Goal: Task Accomplishment & Management: Manage account settings

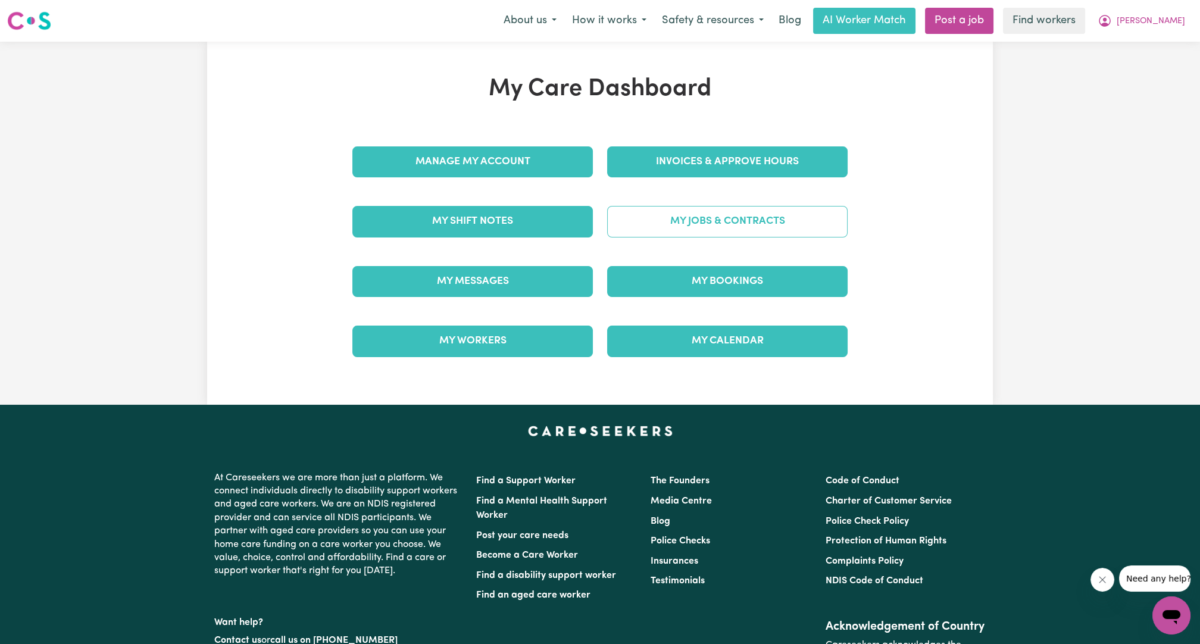
click at [717, 232] on link "My Jobs & Contracts" at bounding box center [727, 221] width 240 height 31
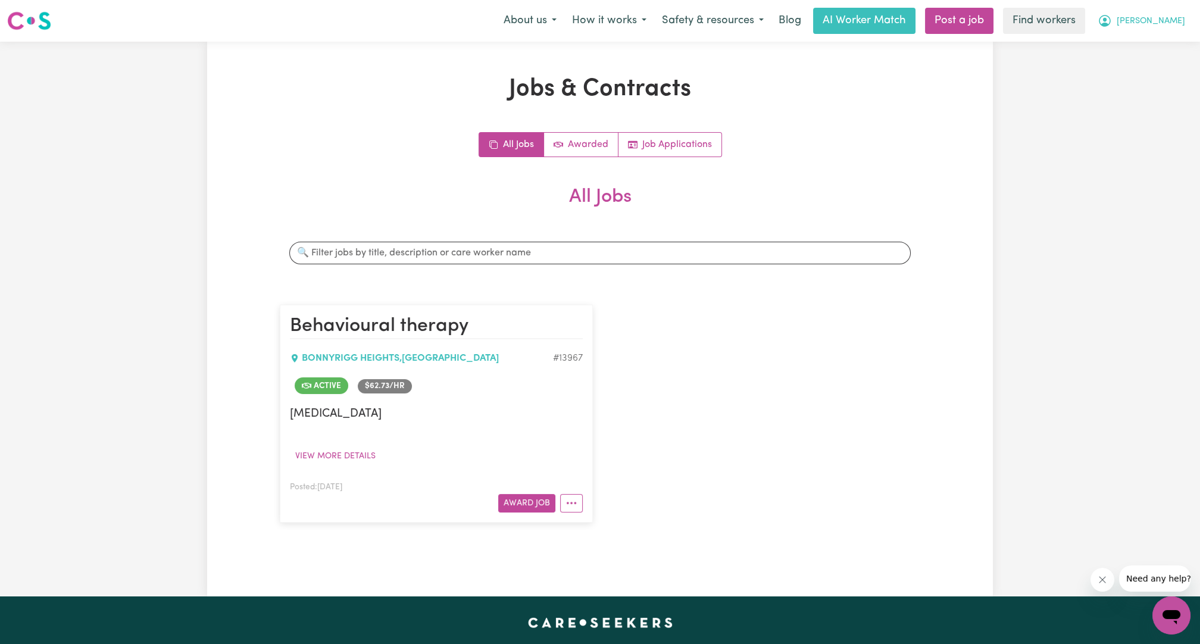
click at [1165, 17] on span "[PERSON_NAME]" at bounding box center [1151, 21] width 68 height 13
click at [1143, 40] on link "My Dashboard" at bounding box center [1145, 46] width 94 height 23
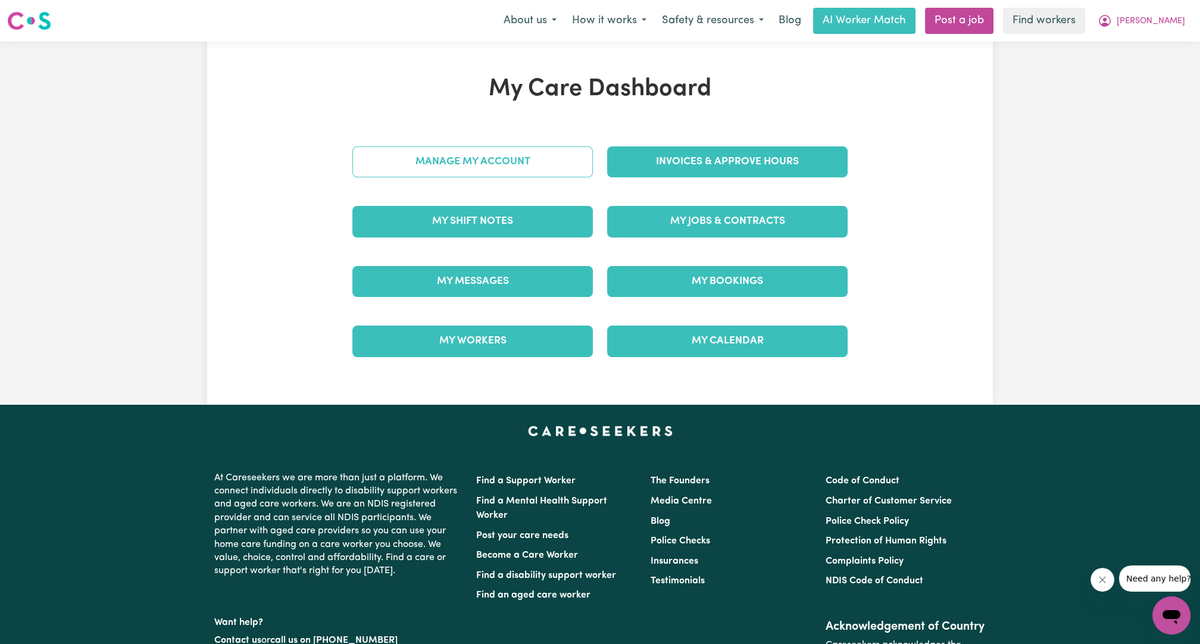
click at [449, 172] on link "Manage My Account" at bounding box center [472, 161] width 240 height 31
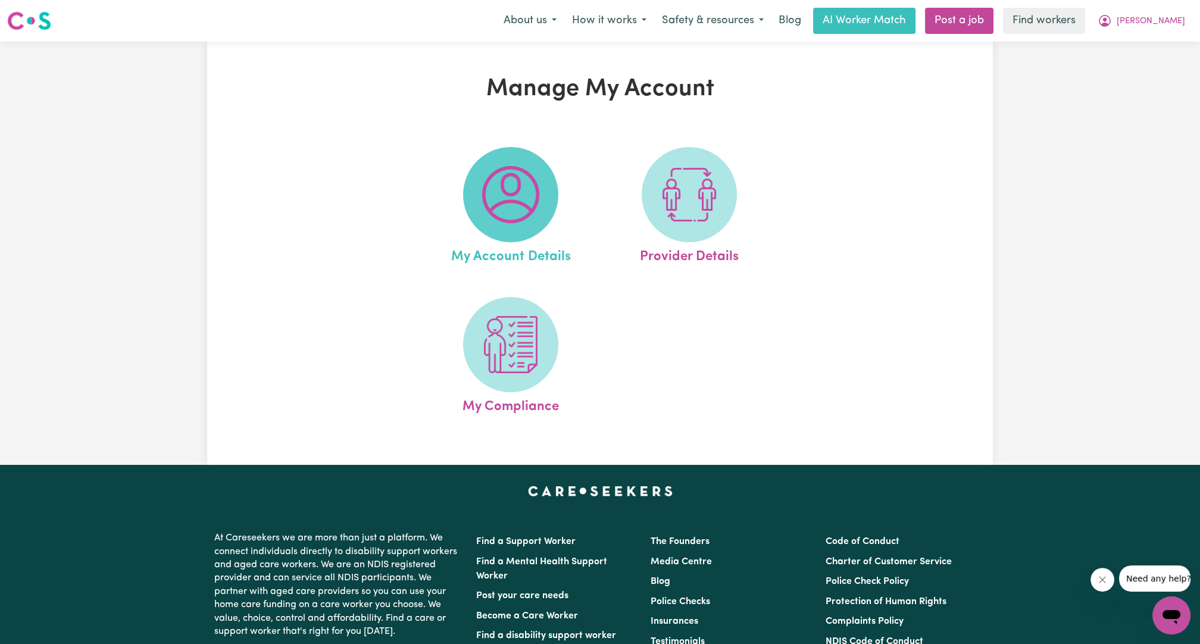
click at [485, 189] on img at bounding box center [510, 194] width 57 height 57
select select "Northern European"
select select "representative"
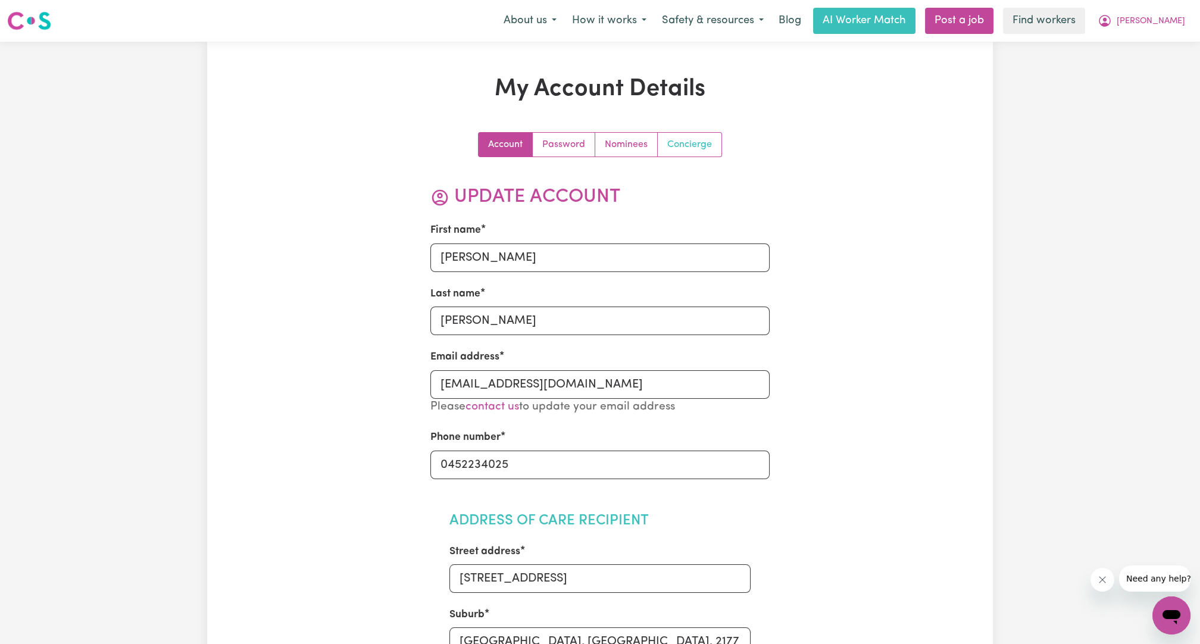
click at [704, 141] on link "Concierge" at bounding box center [690, 145] width 64 height 24
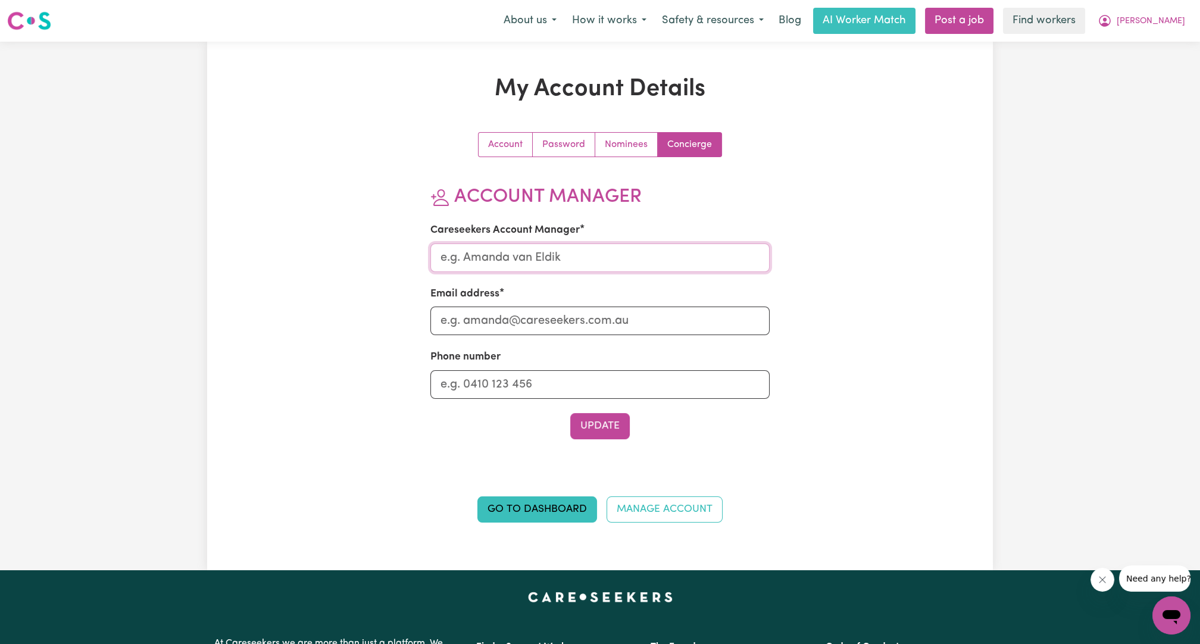
click at [575, 257] on input "Careseekers Account Manager" at bounding box center [600, 257] width 340 height 29
type input "Ethan"
type input "ethan@careseekers.com.au"
click at [592, 410] on section "Account Manager Careseekers Account Manager Ethan Email address ethan@careseeke…" at bounding box center [600, 313] width 340 height 254
click at [607, 423] on button "Update" at bounding box center [600, 426] width 60 height 26
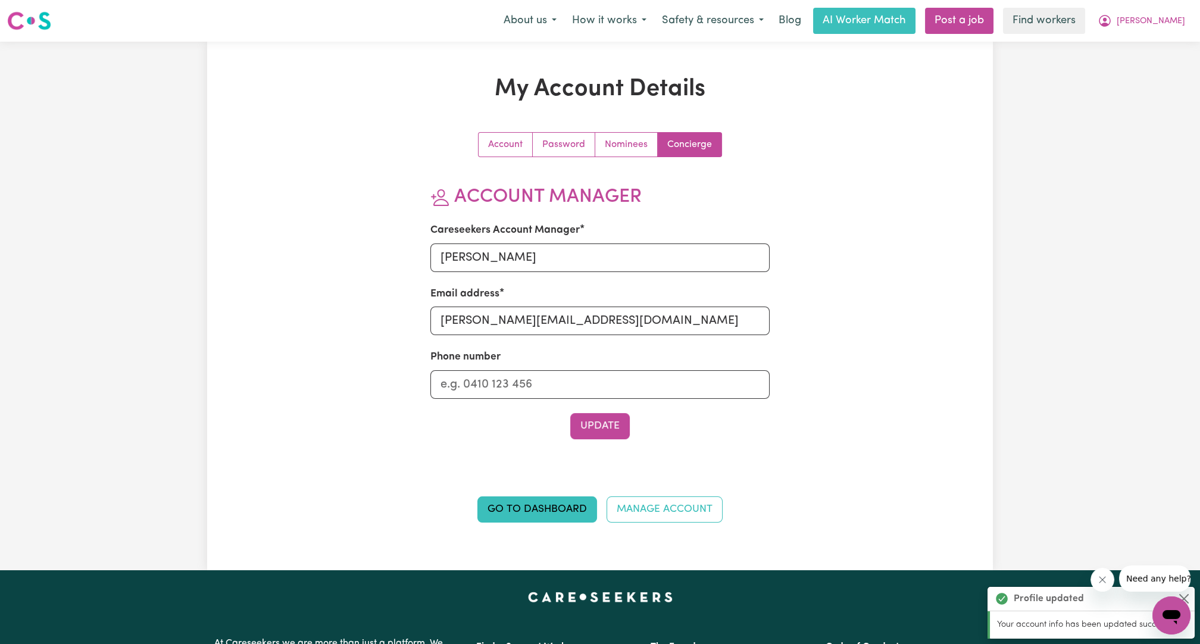
click at [989, 287] on div "My Account Details Account Password Nominees Concierge Account Manager Careseek…" at bounding box center [600, 306] width 786 height 462
drag, startPoint x: 989, startPoint y: 287, endPoint x: 1086, endPoint y: 85, distance: 223.9
click at [992, 279] on div "My Account Details Account Password Nominees Concierge Account Manager Careseek…" at bounding box center [600, 306] width 1200 height 529
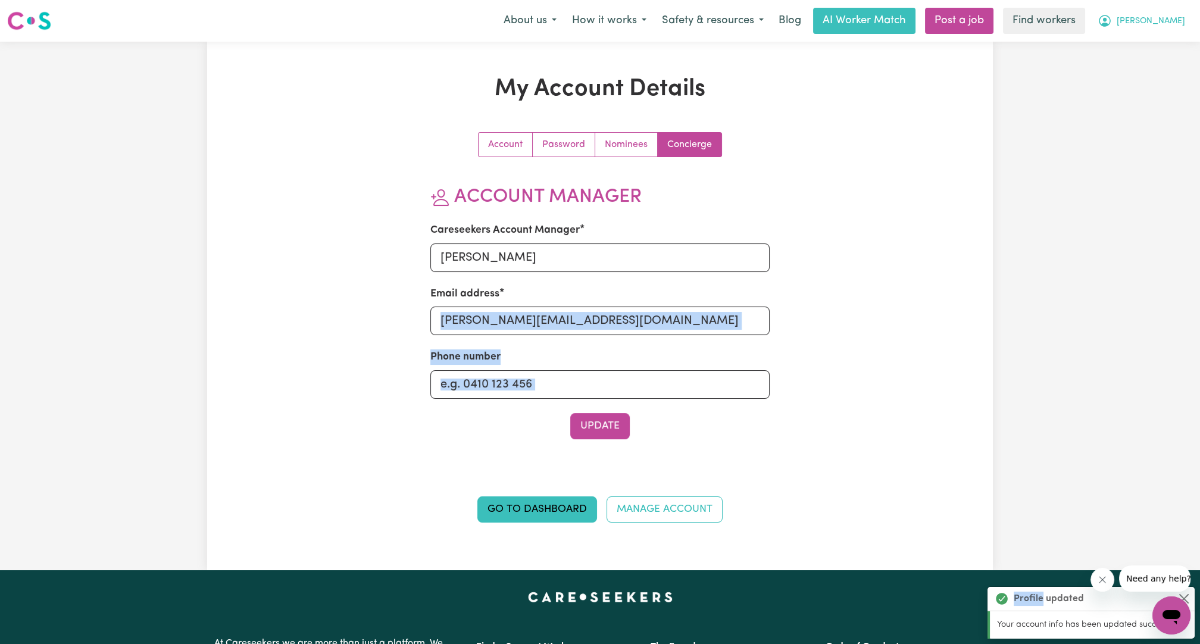
click at [1107, 20] on icon "My Account" at bounding box center [1105, 20] width 4 height 4
click at [1138, 39] on link "My Dashboard" at bounding box center [1145, 46] width 94 height 23
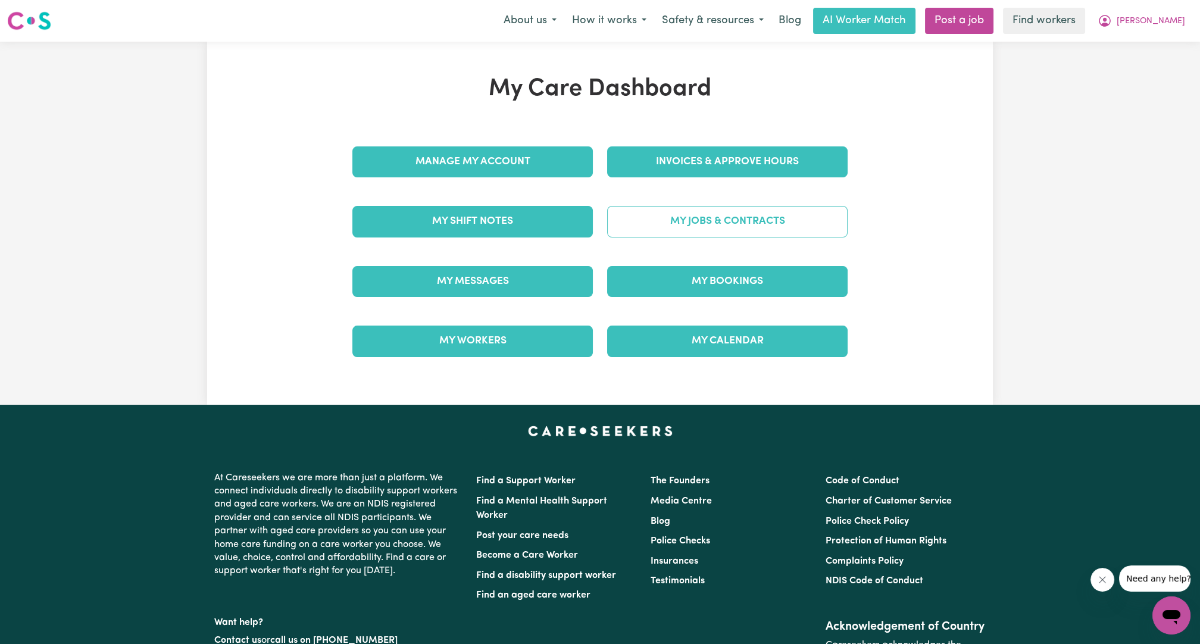
click at [817, 211] on link "My Jobs & Contracts" at bounding box center [727, 221] width 240 height 31
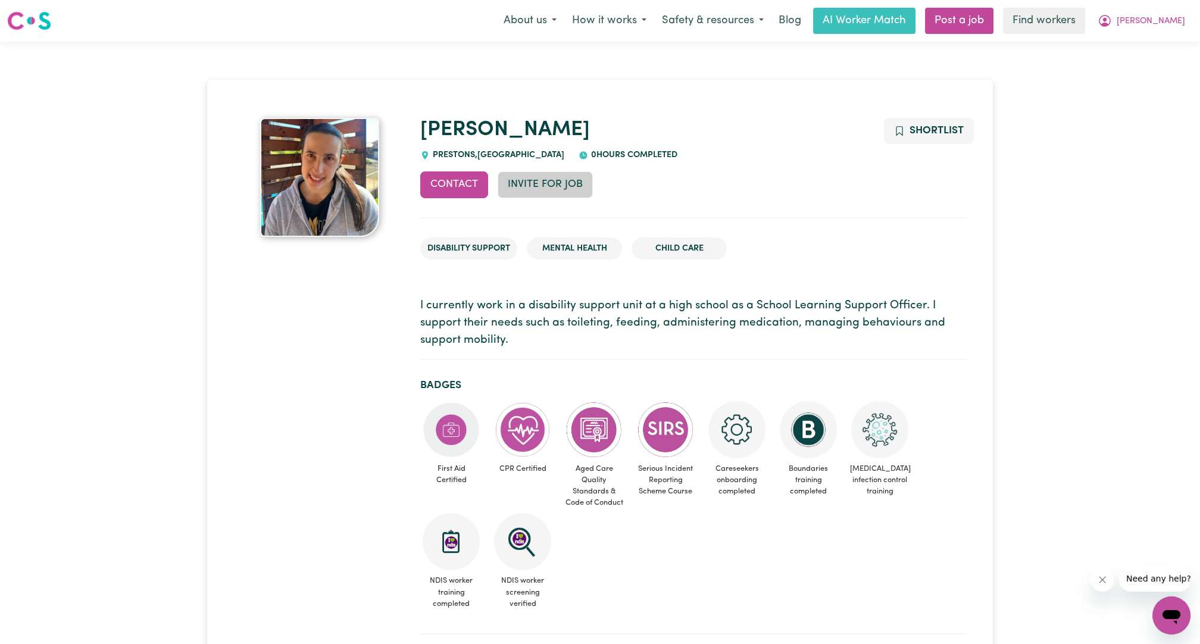
click at [536, 177] on button "Invite for Job" at bounding box center [545, 184] width 95 height 26
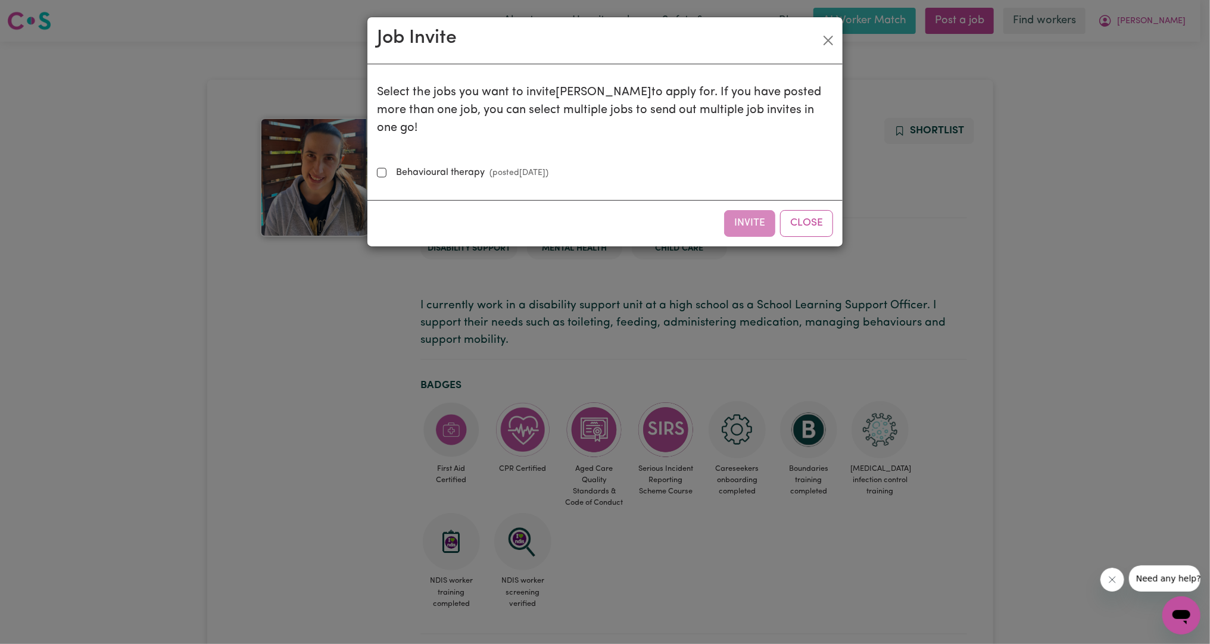
click at [513, 168] on small "(posted Mar 11 2025 )" at bounding box center [517, 172] width 64 height 9
click at [386, 168] on input "Behavioural therapy (posted Mar 11 2025 )" at bounding box center [382, 173] width 10 height 10
checkbox input "true"
click at [739, 210] on button "Invite" at bounding box center [749, 223] width 51 height 26
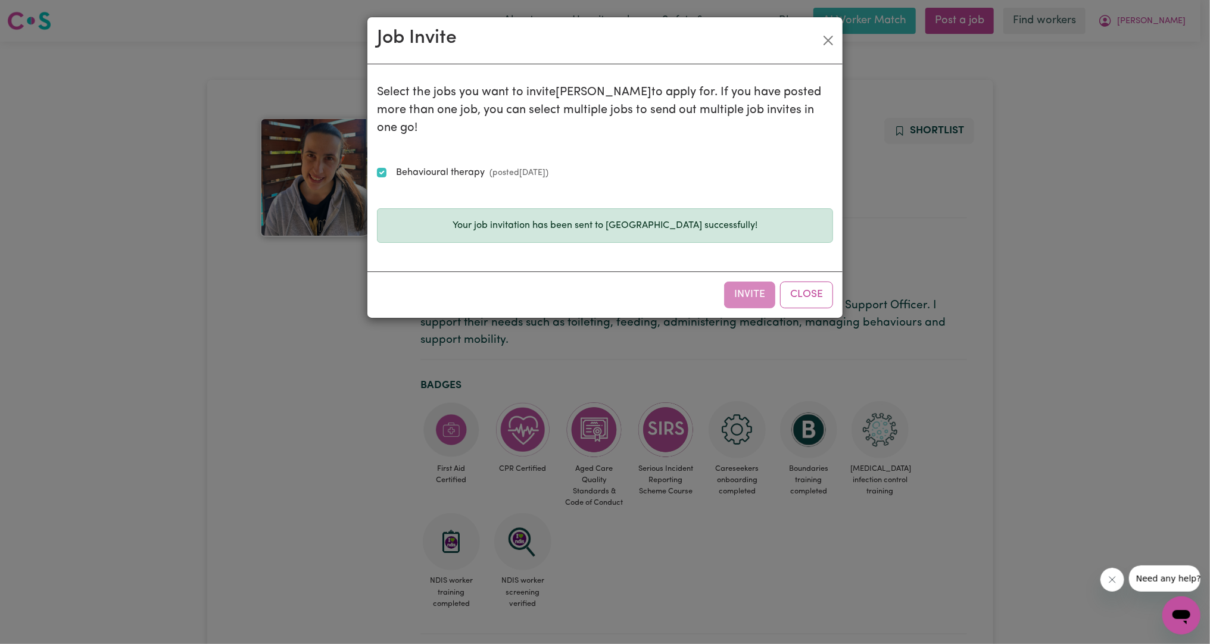
drag, startPoint x: 808, startPoint y: 283, endPoint x: 755, endPoint y: 230, distance: 74.9
click at [808, 285] on button "Close" at bounding box center [806, 295] width 53 height 26
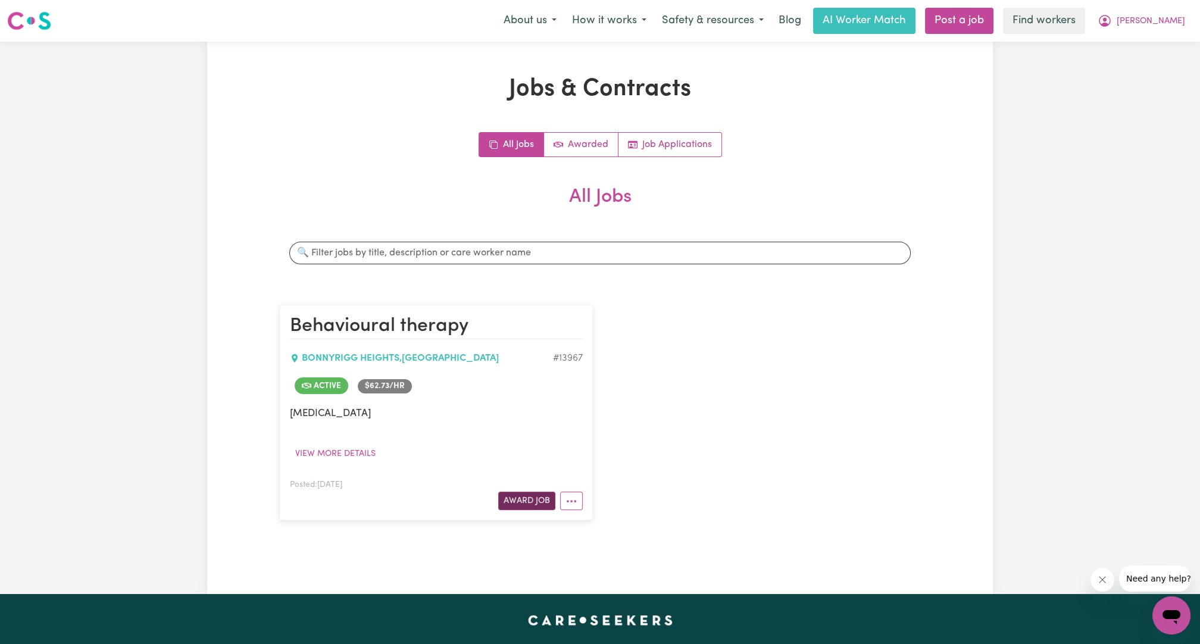
click at [553, 497] on button "Award Job" at bounding box center [526, 501] width 57 height 18
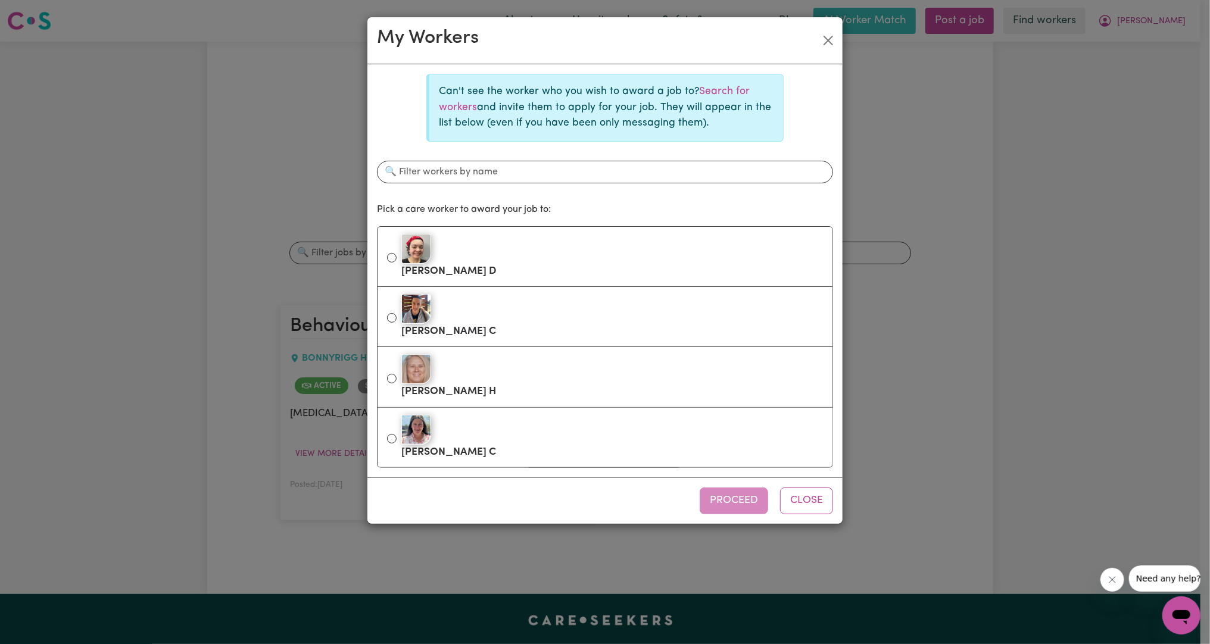
click at [1139, 283] on div "My Workers Can't see the worker who you wish to award a job to? Search for work…" at bounding box center [605, 322] width 1210 height 644
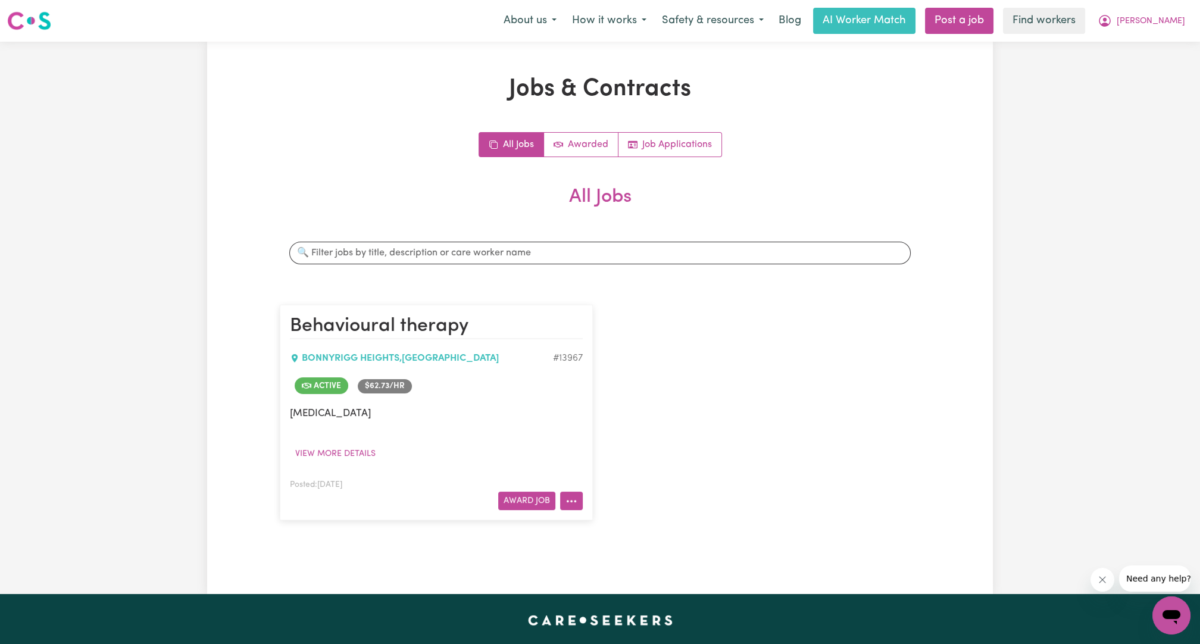
click at [574, 500] on button "More options" at bounding box center [571, 501] width 23 height 18
click at [617, 361] on link "View/Edit Contract" at bounding box center [618, 354] width 115 height 24
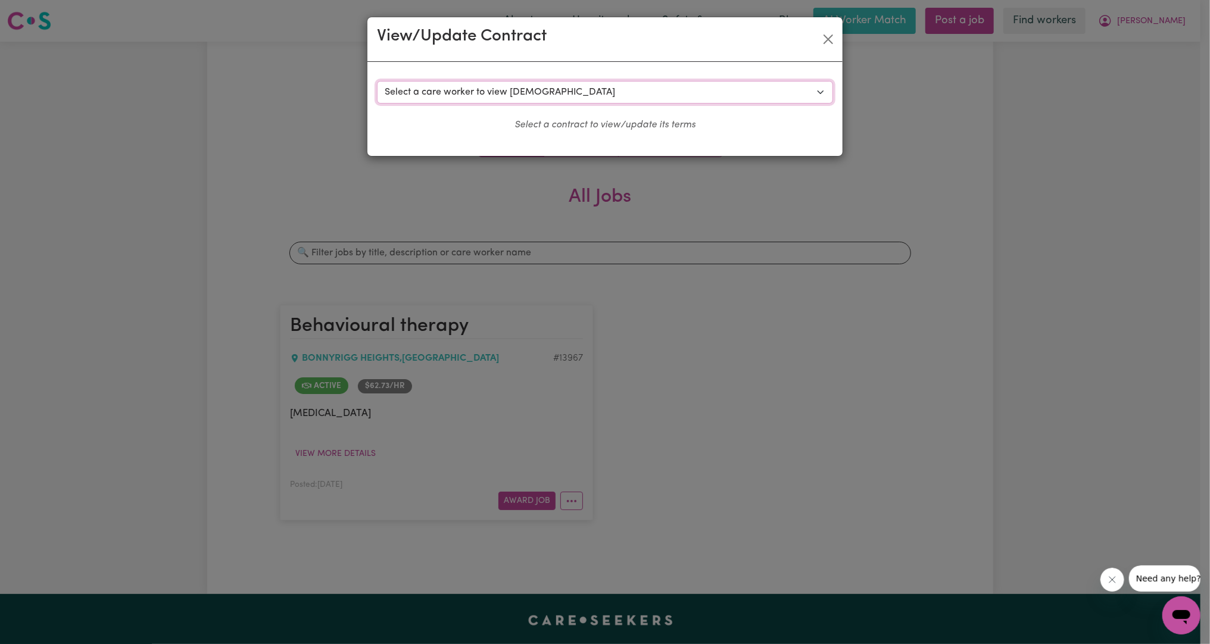
click at [549, 92] on select "Select a care worker to view contract #10007 - Michelle Hardman (contract accep…" at bounding box center [605, 92] width 456 height 23
select select "10187"
click at [377, 81] on select "Select a care worker to view contract #10007 - Michelle Hardman (contract accep…" at bounding box center [605, 92] width 456 height 23
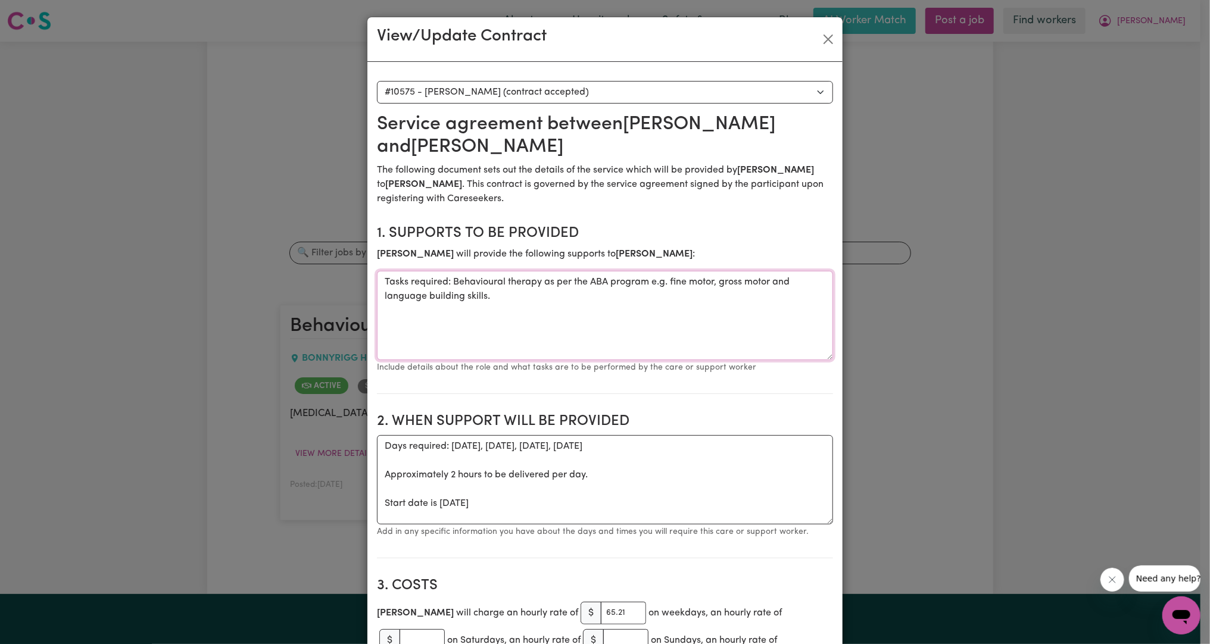
drag, startPoint x: 590, startPoint y: 274, endPoint x: 259, endPoint y: 230, distance: 333.8
click at [260, 232] on div "View/Update Contract Select a contract to view Select a care worker to view con…" at bounding box center [605, 322] width 1210 height 644
drag, startPoint x: 561, startPoint y: 480, endPoint x: 246, endPoint y: 385, distance: 329.5
click at [246, 385] on div "View/Update Contract Select a contract to view Select a care worker to view con…" at bounding box center [605, 322] width 1210 height 644
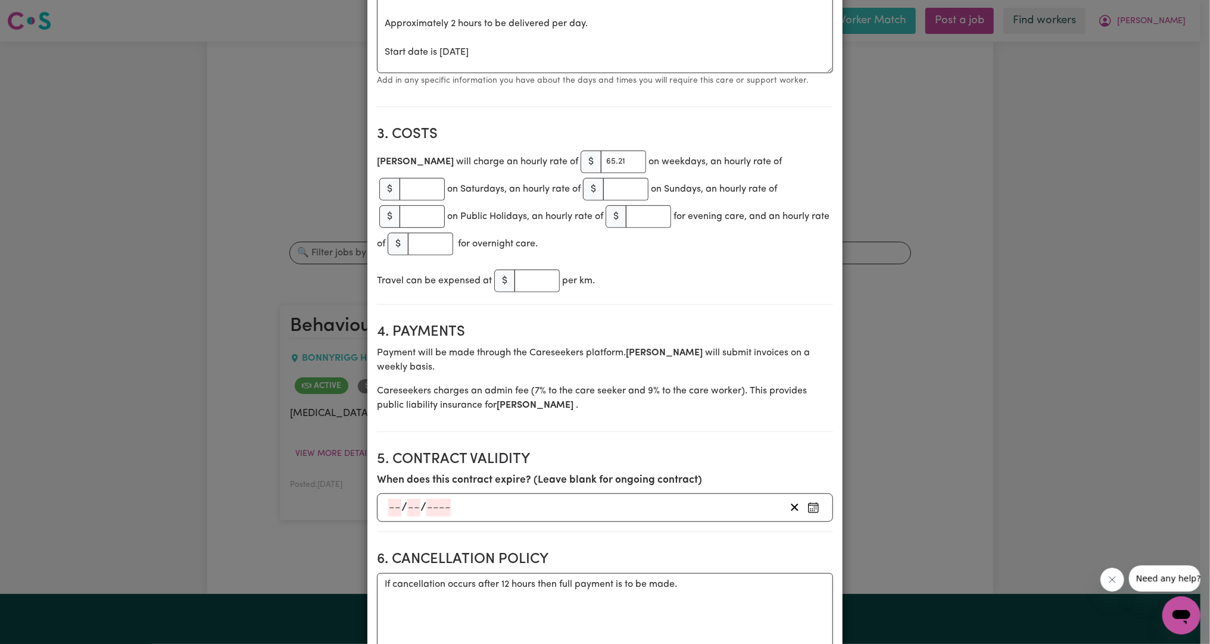
scroll to position [440, 0]
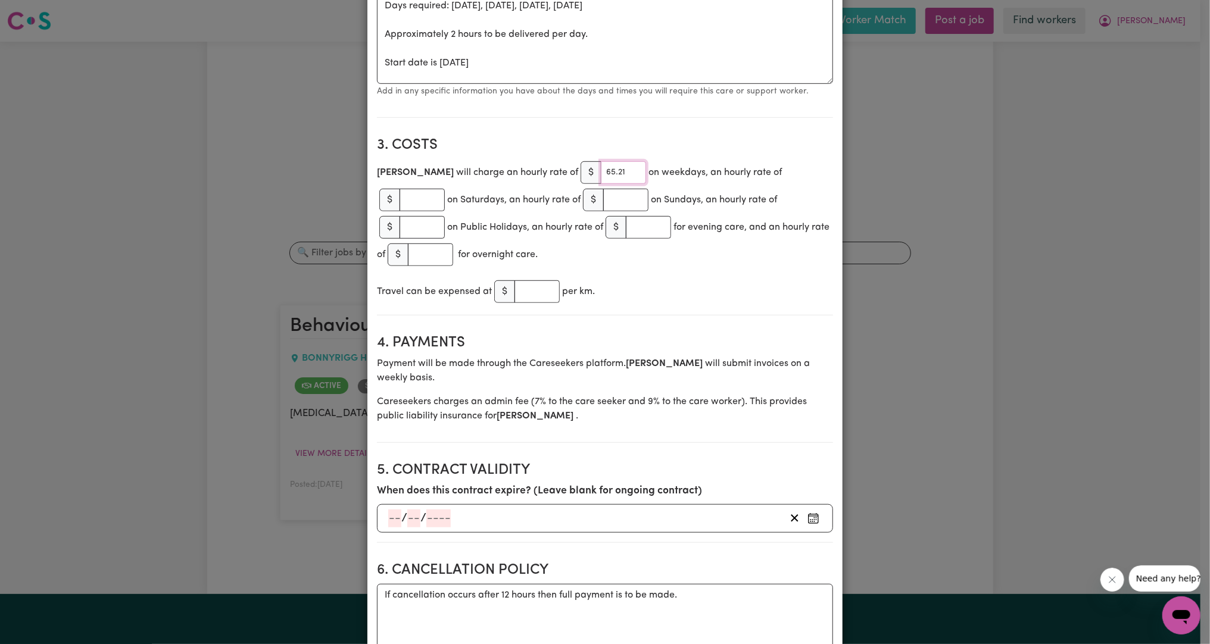
click at [601, 161] on input "65.21" at bounding box center [623, 172] width 45 height 23
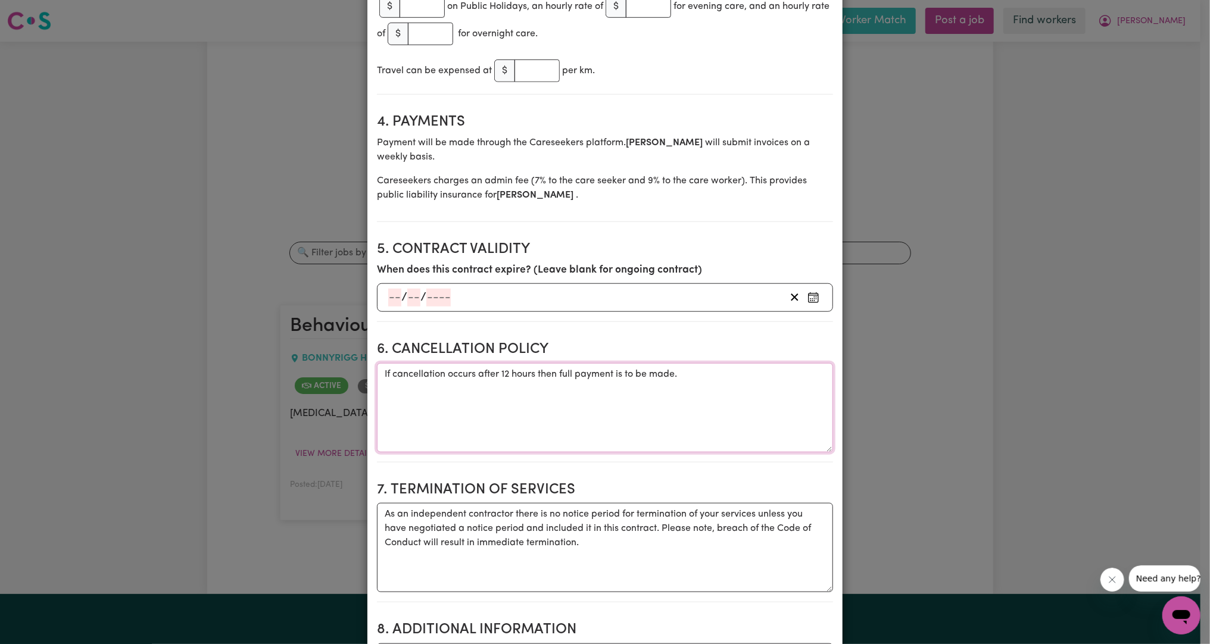
click at [632, 363] on textarea "If cancellation occurs after 12 hours then full payment is to be made." at bounding box center [605, 407] width 456 height 89
drag, startPoint x: 602, startPoint y: 489, endPoint x: 62, endPoint y: 354, distance: 557.1
click at [62, 354] on div "View/Update Contract Select a contract to view Select a care worker to view con…" at bounding box center [605, 322] width 1210 height 644
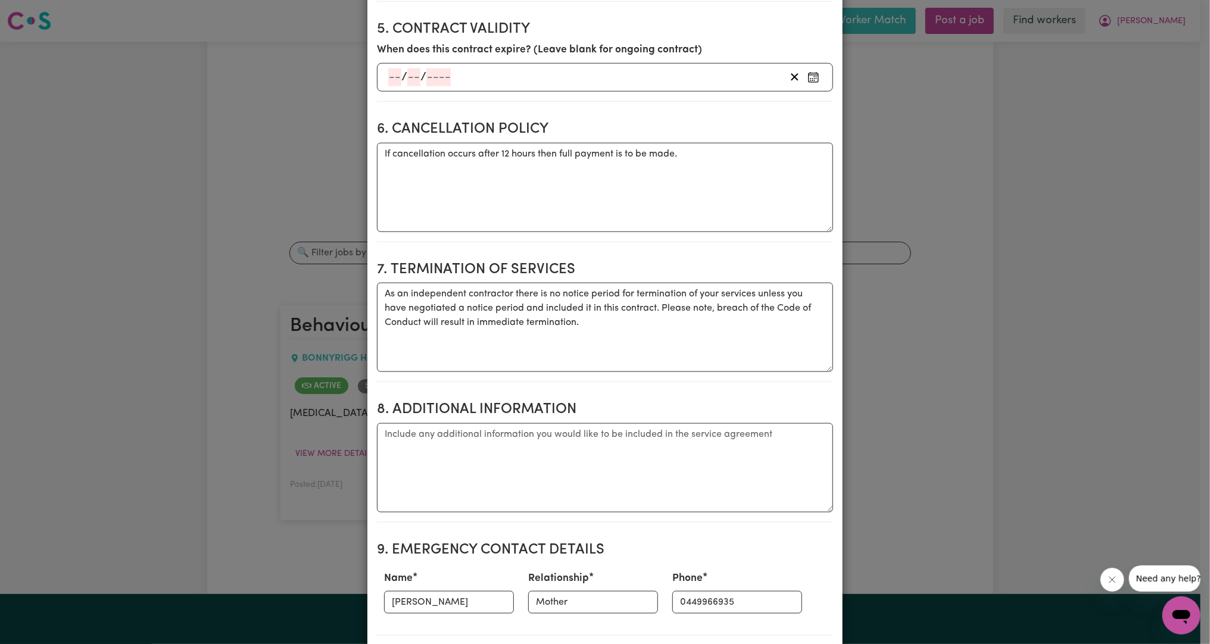
scroll to position [1102, 0]
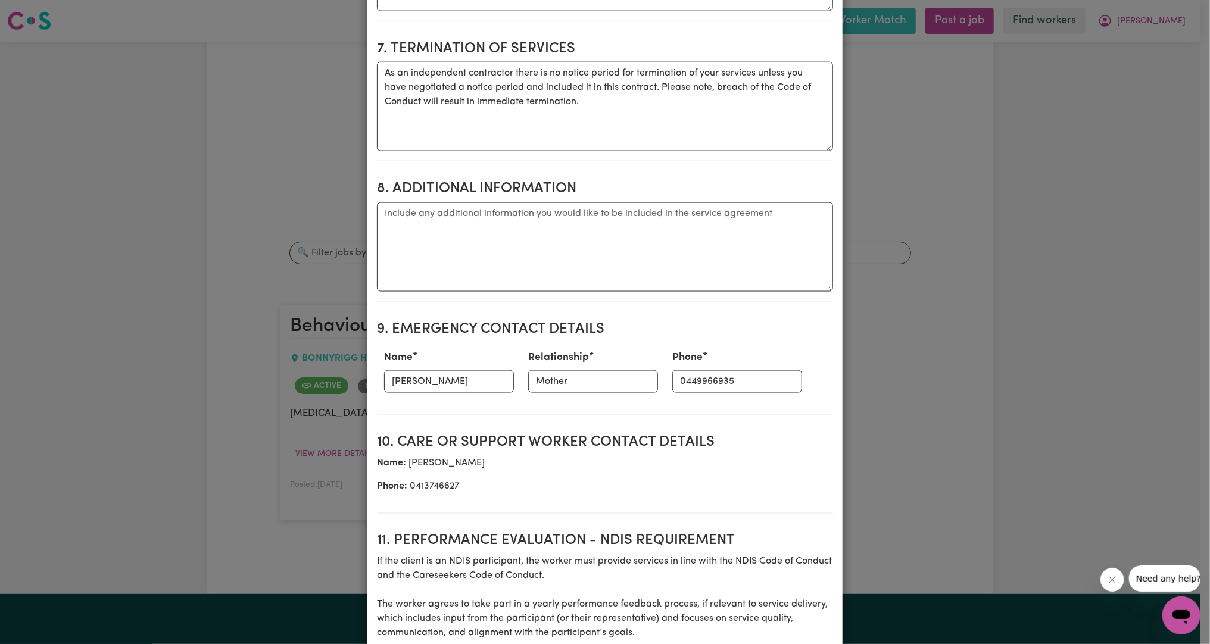
click at [421, 343] on section "9. Emergency Contact Details Name Karin Flaton Relationship Mother Phone 044996…" at bounding box center [605, 363] width 456 height 104
click at [412, 370] on input "Karin Flaton" at bounding box center [449, 381] width 130 height 23
click at [601, 370] on input "Mother" at bounding box center [593, 381] width 130 height 23
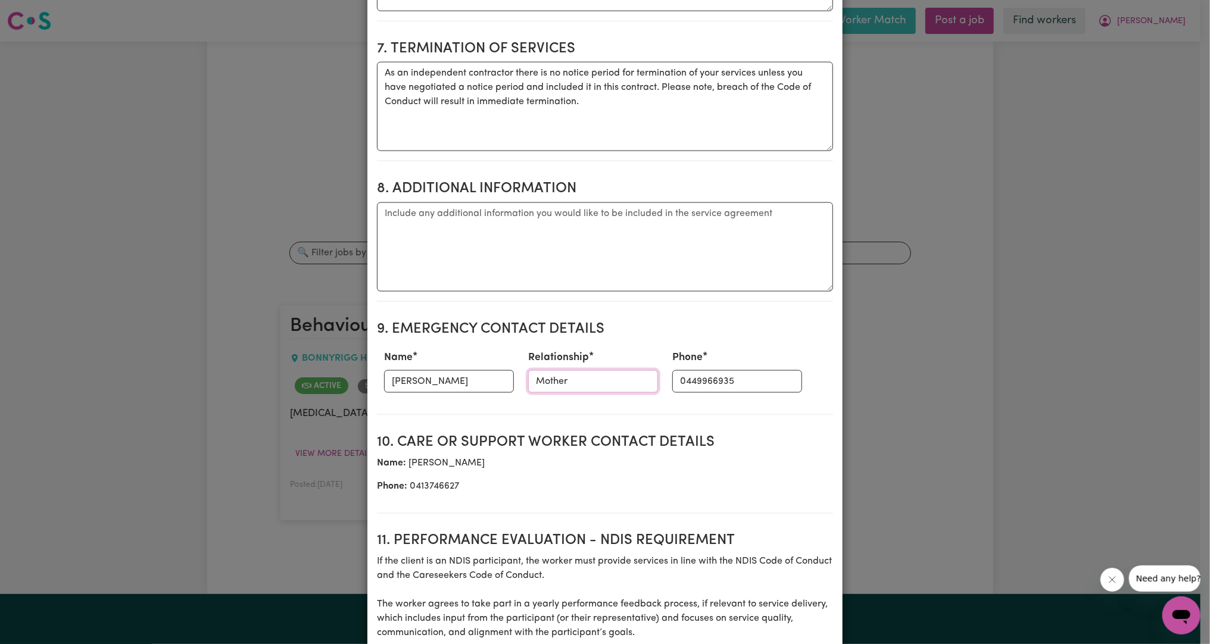
click at [601, 370] on input "Mother" at bounding box center [593, 381] width 130 height 23
click at [723, 370] on input "0449966935" at bounding box center [737, 381] width 130 height 23
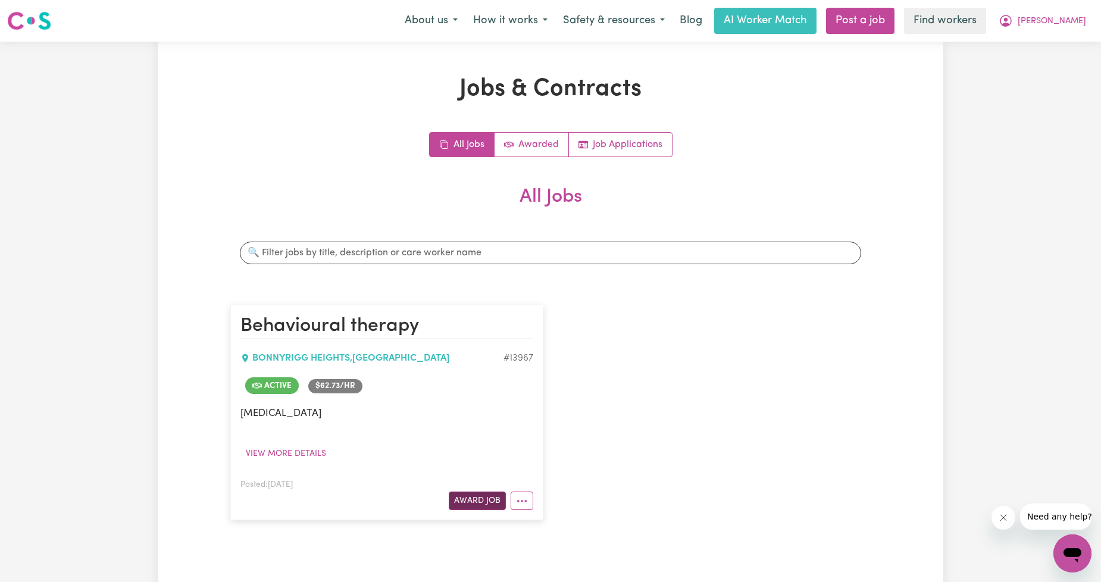
click at [475, 498] on button "Award Job" at bounding box center [477, 501] width 57 height 18
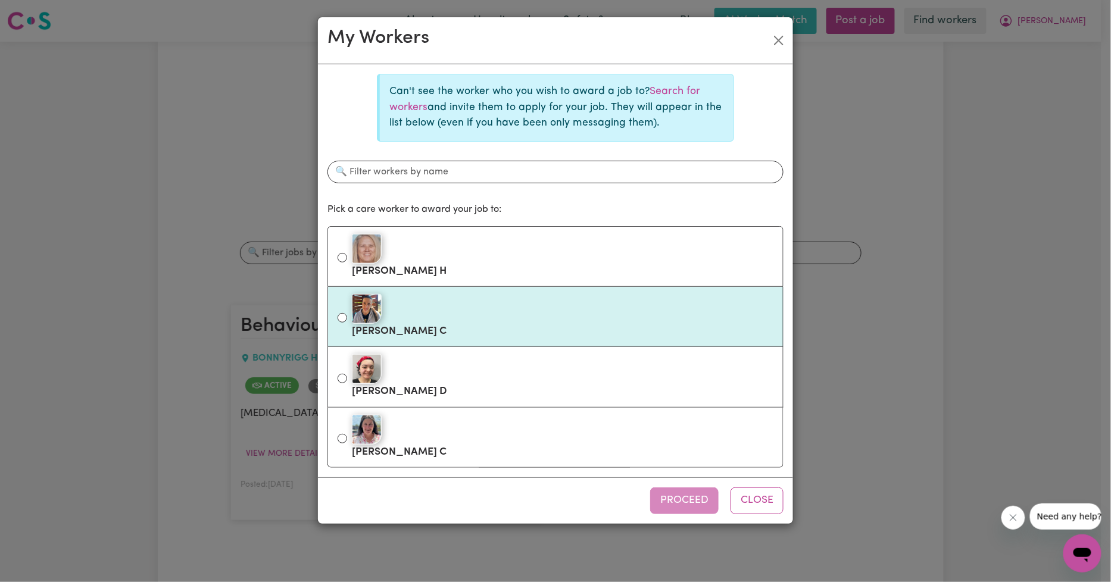
click at [430, 332] on label "Domenica C" at bounding box center [562, 317] width 421 height 50
click at [347, 323] on input "Domenica C" at bounding box center [343, 318] width 10 height 10
radio input "true"
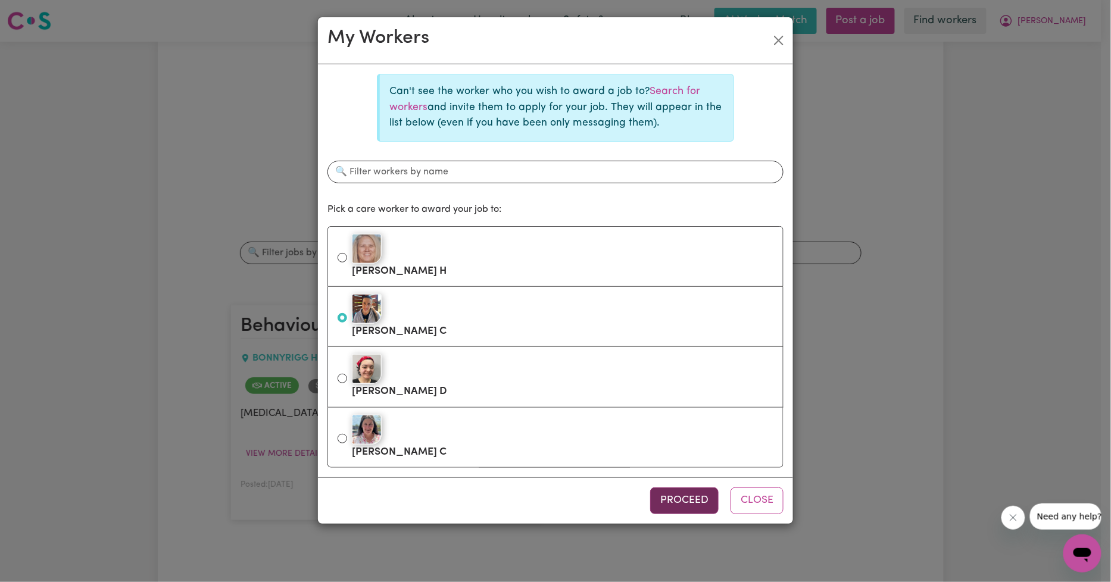
click at [663, 492] on button "Proceed" at bounding box center [684, 501] width 68 height 26
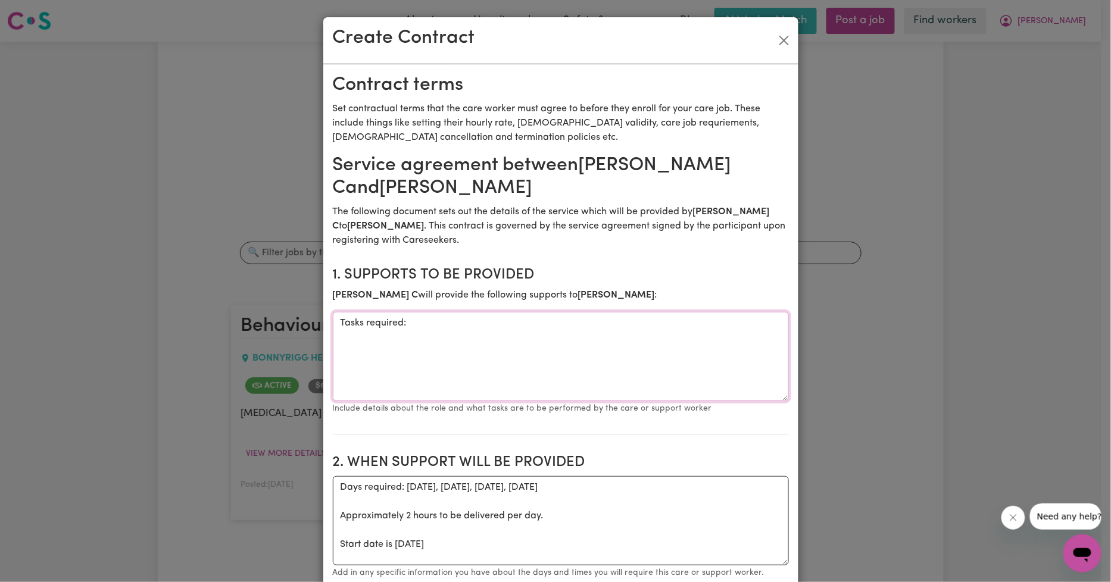
drag, startPoint x: 563, startPoint y: 354, endPoint x: -4, endPoint y: 265, distance: 574.2
click at [0, 265] on html "Menu About us How it works Safety & resources Blog AI Worker Match Post a job F…" at bounding box center [555, 534] width 1111 height 1068
paste textarea "Behavioural therapy as per the ABA program e.g. fine motor, gross motor and lan…"
type textarea "Tasks required: Behavioural therapy as per the ABA program e.g. fine motor, gro…"
drag, startPoint x: 473, startPoint y: 540, endPoint x: -106, endPoint y: 358, distance: 607.3
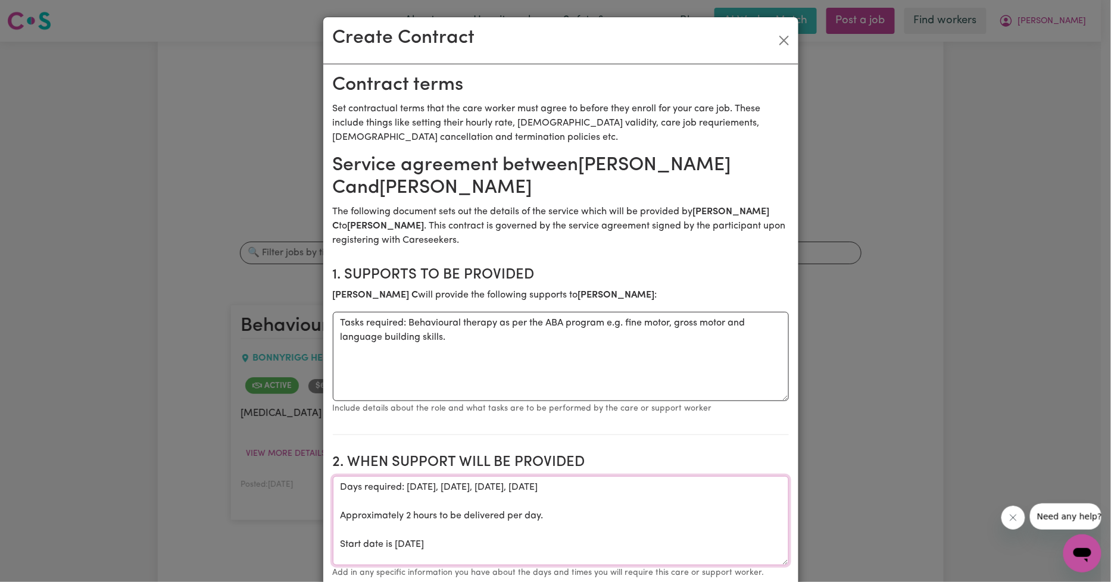
click at [0, 358] on html "Menu About us How it works Safety & resources Blog AI Worker Match Post a job F…" at bounding box center [555, 534] width 1111 height 1068
paste textarea "Monday 1 September"
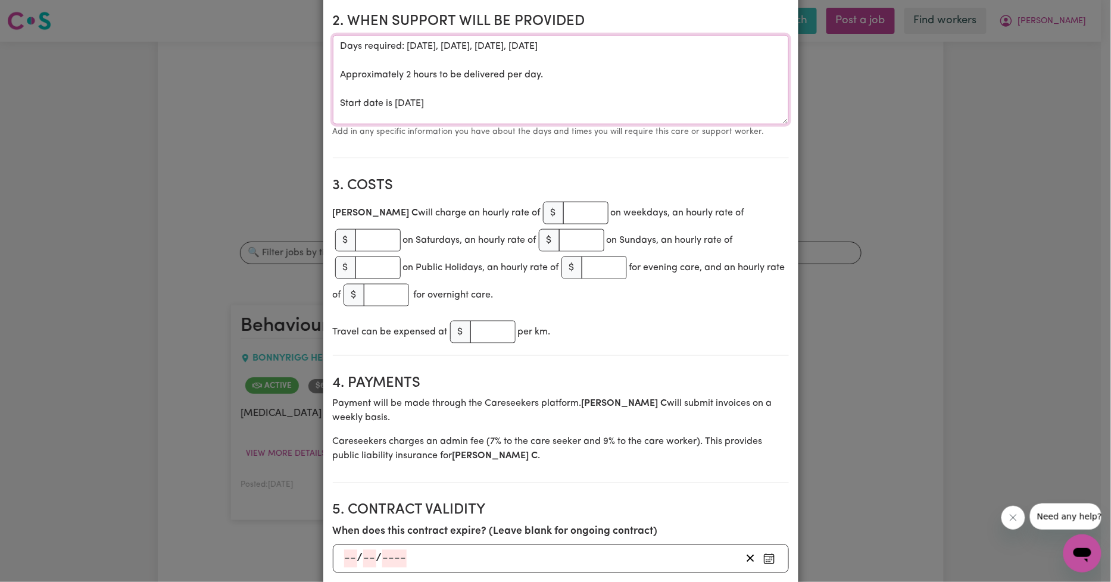
type textarea "Days required: friday, thursday, tuesday, monday Approximately 2 hours to be de…"
click at [563, 215] on input "number" at bounding box center [585, 213] width 45 height 23
paste input "65.21"
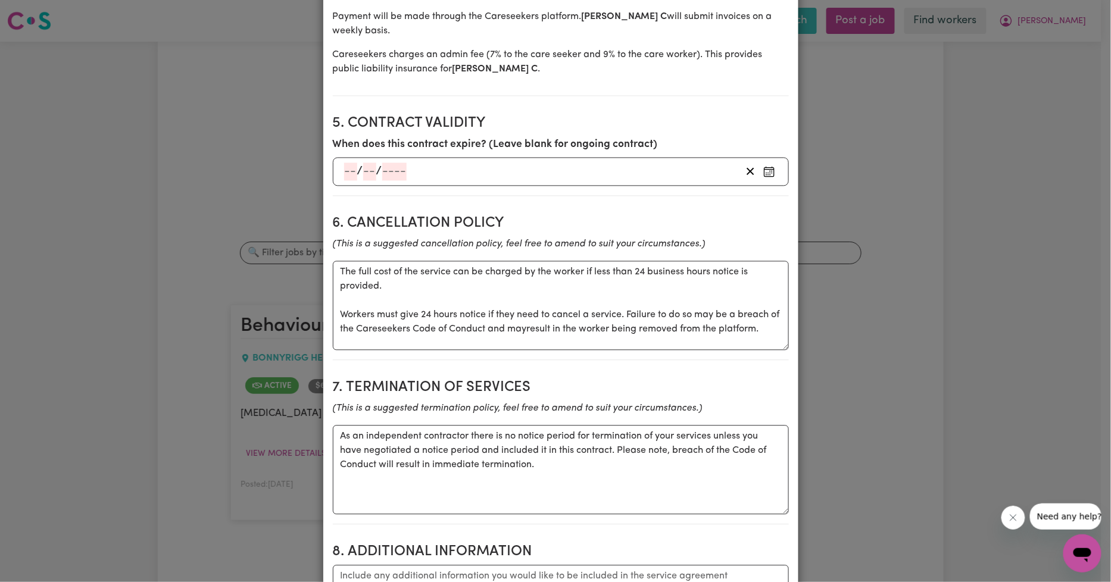
scroll to position [882, 0]
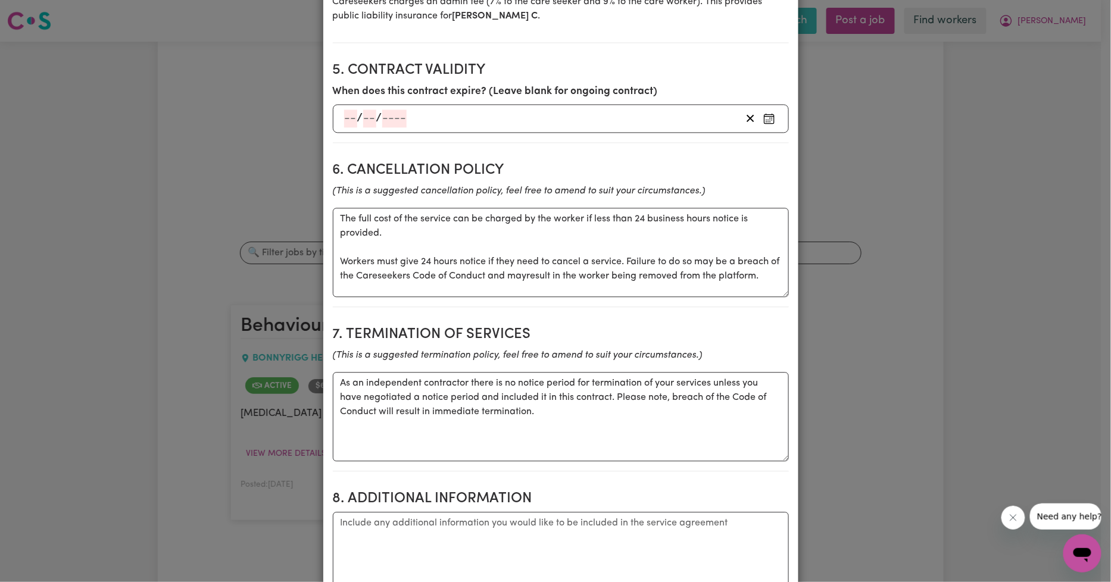
type input "65.21"
drag, startPoint x: 770, startPoint y: 286, endPoint x: -222, endPoint y: 88, distance: 1011.2
click at [0, 88] on html "Menu About us How it works Safety & resources Blog AI Worker Match Post a job F…" at bounding box center [555, 534] width 1111 height 1068
paste textarea "If cancellation occurs after 12 hours then full payment is to be made."
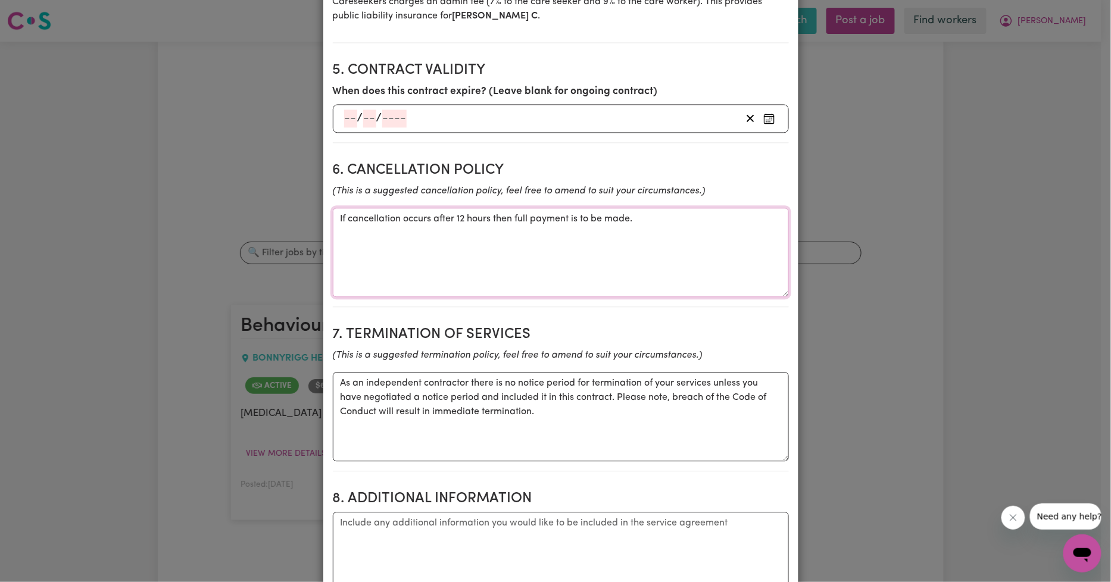
type textarea "If cancellation occurs after 12 hours then full payment is to be made."
drag, startPoint x: 646, startPoint y: 445, endPoint x: 136, endPoint y: 278, distance: 537.4
click at [136, 278] on div "Create Contract Contract terms Set contractual terms that the care worker must …" at bounding box center [555, 291] width 1111 height 582
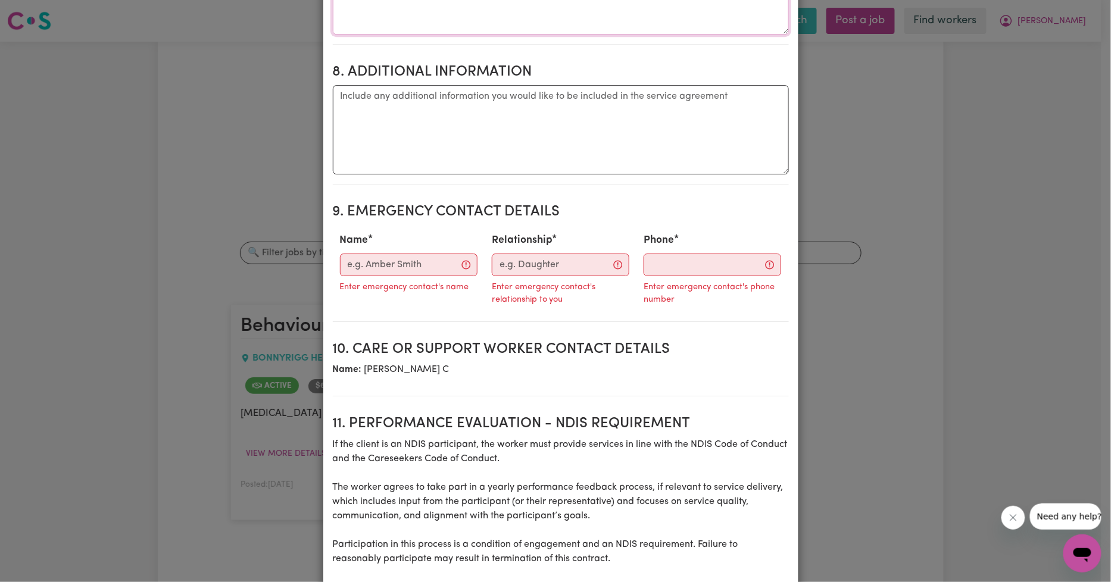
scroll to position [1323, 0]
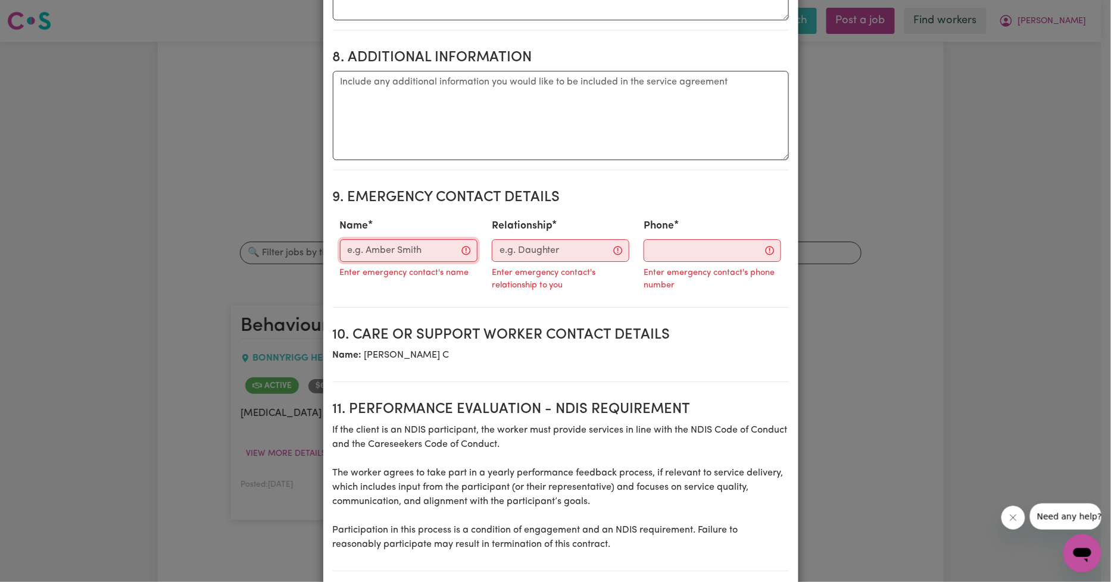
click at [385, 255] on input "Name" at bounding box center [409, 250] width 138 height 23
paste input "Karin Flaton"
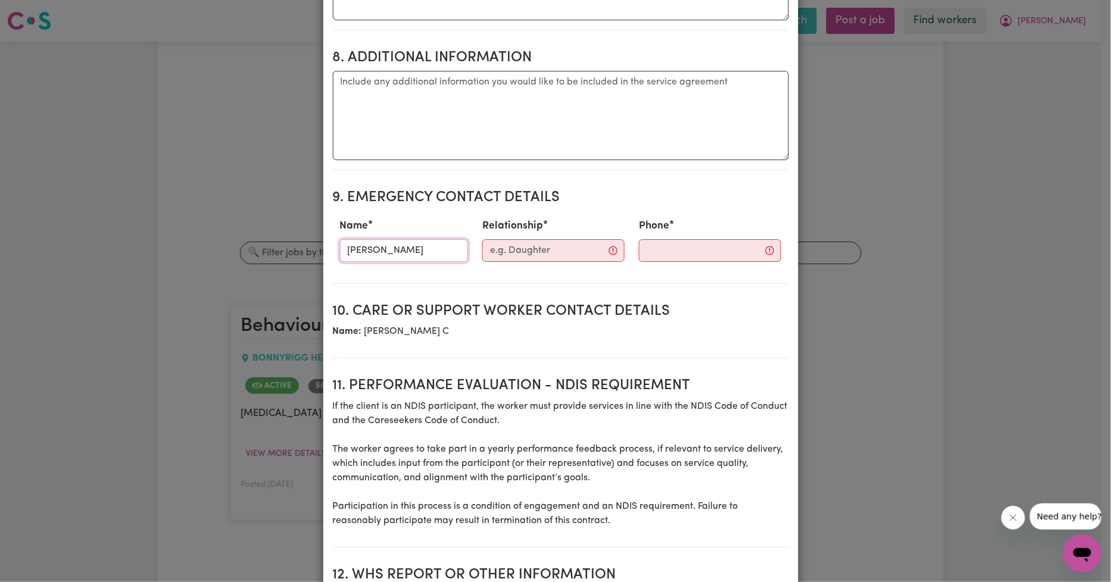
type input "Karin Flaton"
click at [534, 260] on input "Relationship" at bounding box center [553, 250] width 142 height 23
paste input "Mother"
type input "Mother"
click at [679, 254] on input "Phone" at bounding box center [700, 250] width 144 height 23
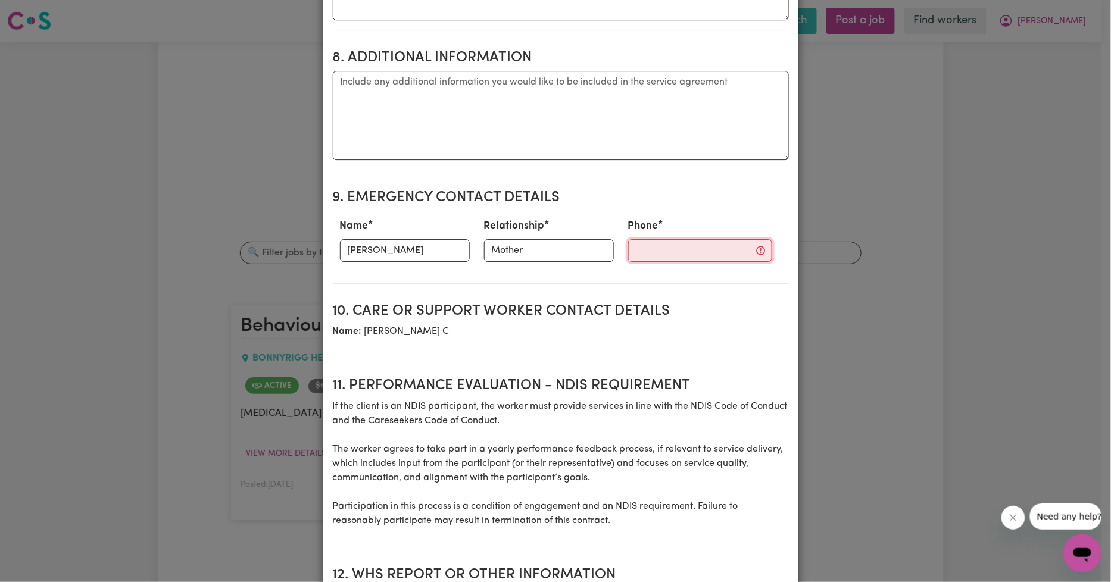
paste input "0449966935"
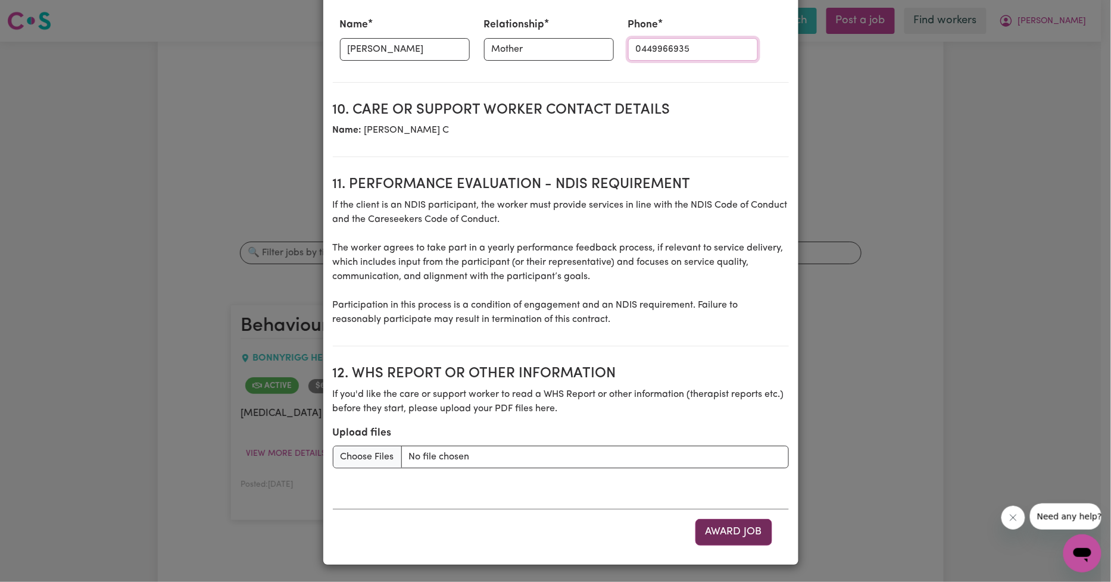
type input "0449966935"
click at [733, 530] on button "Award Job" at bounding box center [733, 532] width 77 height 26
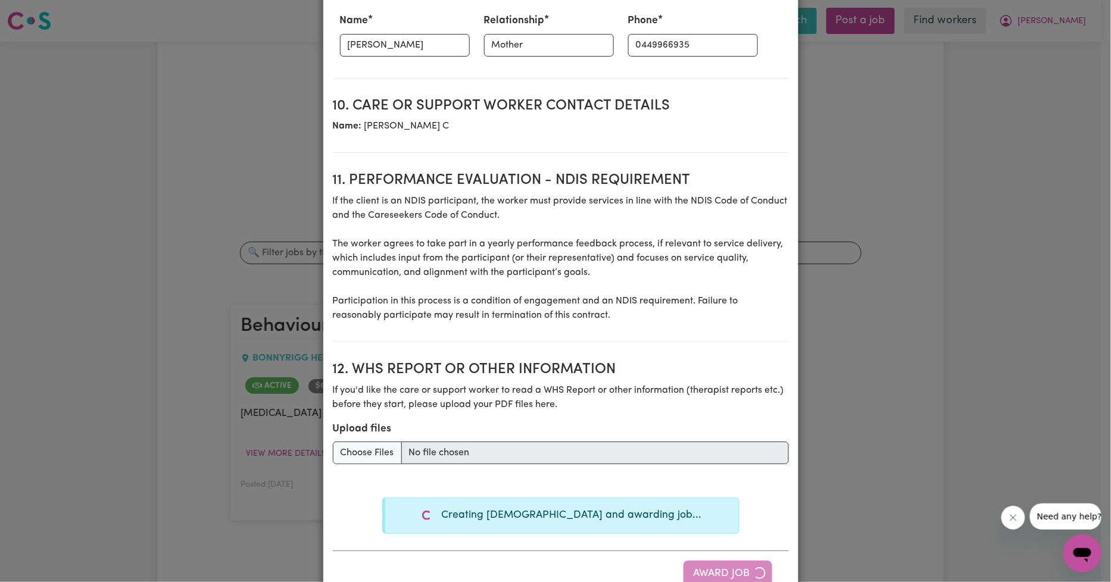
type textarea "Tasks required:"
type textarea "Days required: friday, thursday, tuesday, monday Approximately 2 hours to be de…"
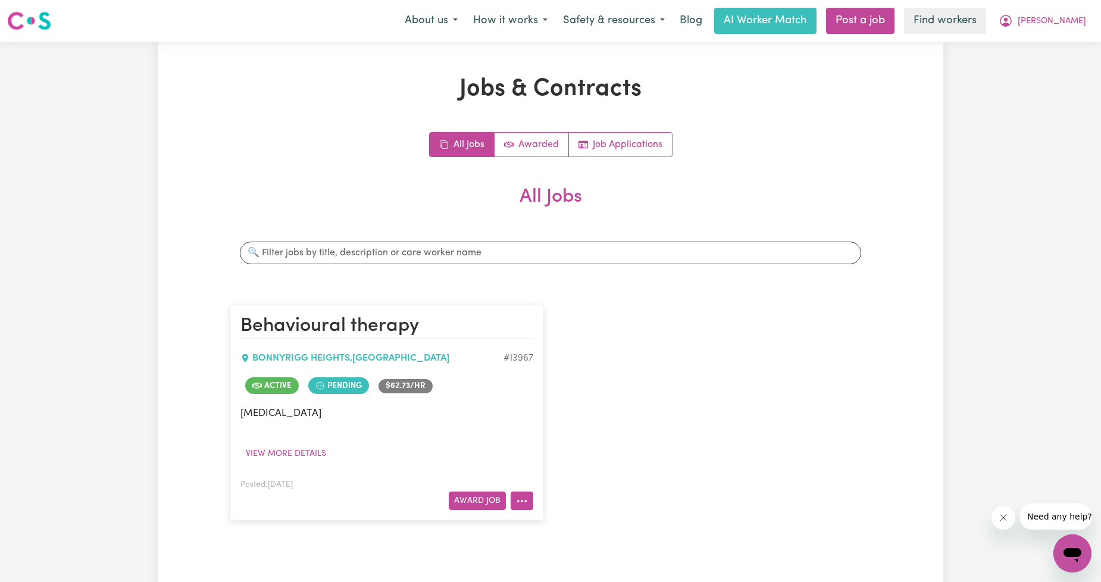
click at [522, 503] on icon "More options" at bounding box center [522, 501] width 12 height 12
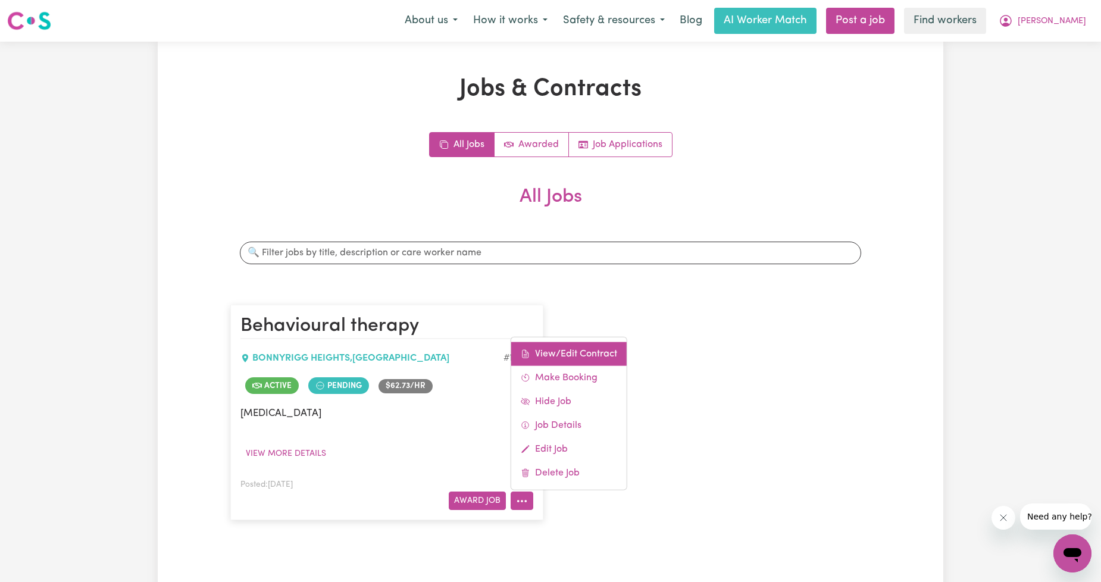
click at [596, 350] on link "View/Edit Contract" at bounding box center [568, 354] width 115 height 24
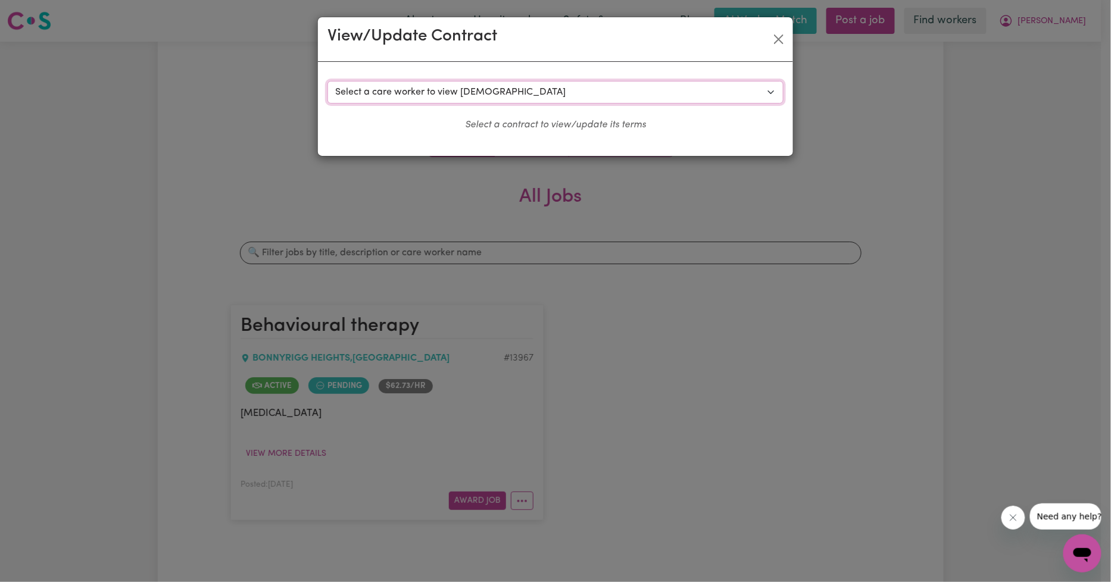
click at [602, 98] on select "Select a care worker to view contract #10007 - Michelle Hardman (contract accep…" at bounding box center [555, 92] width 456 height 23
select select "10194"
click at [327, 81] on select "Select a care worker to view contract #10007 - Michelle Hardman (contract accep…" at bounding box center [555, 92] width 456 height 23
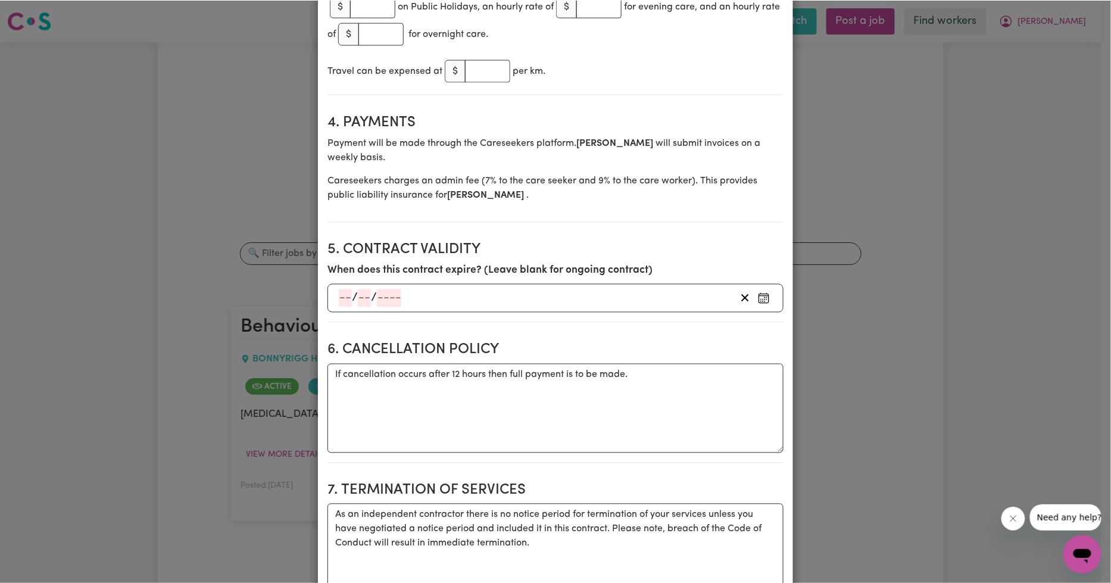
scroll to position [1485, 0]
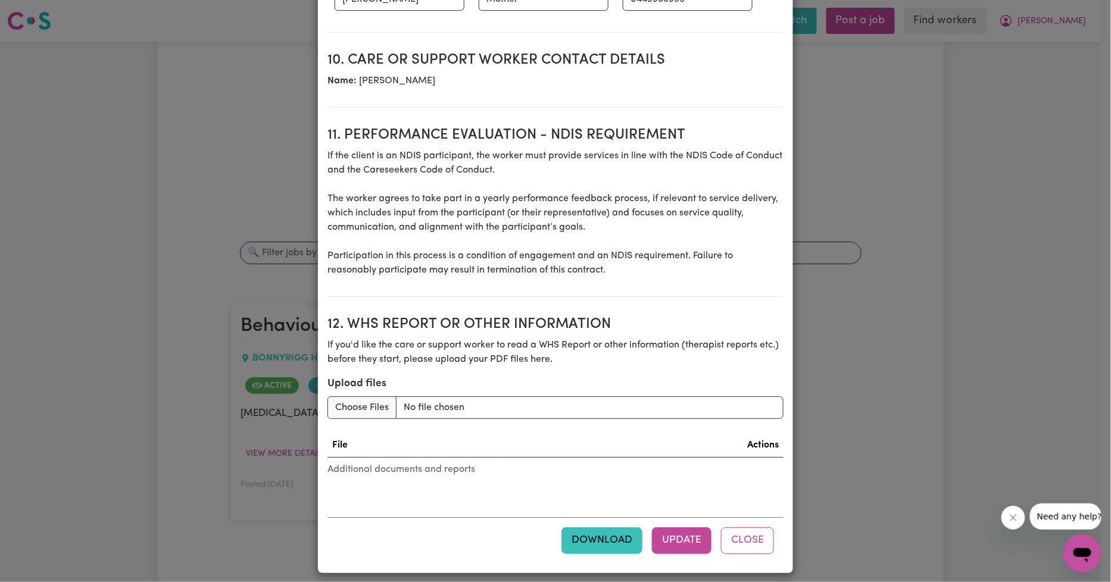
click at [599, 533] on button "Download" at bounding box center [601, 540] width 81 height 26
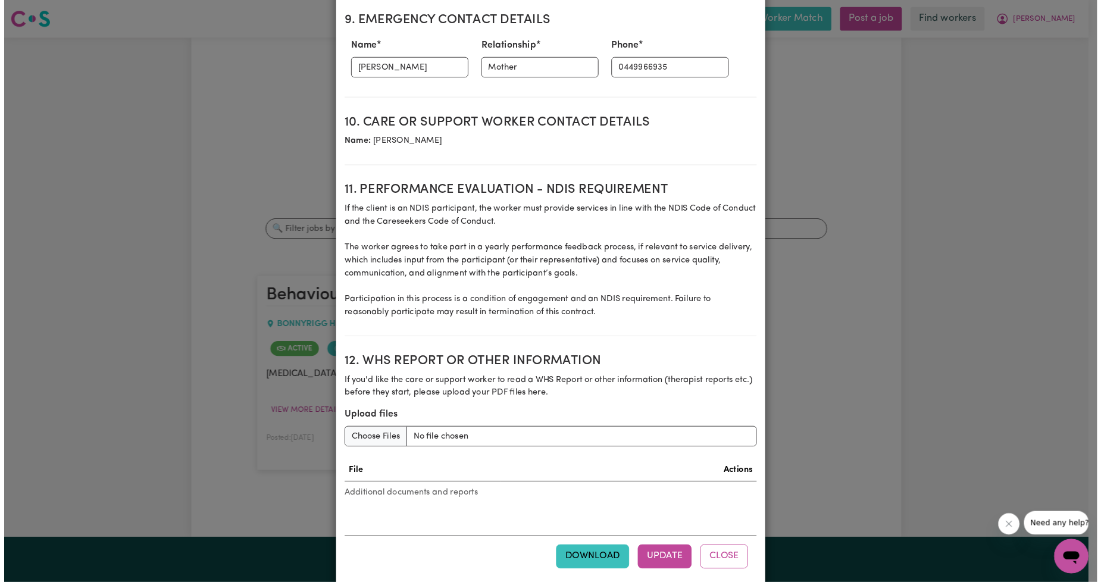
scroll to position [0, 0]
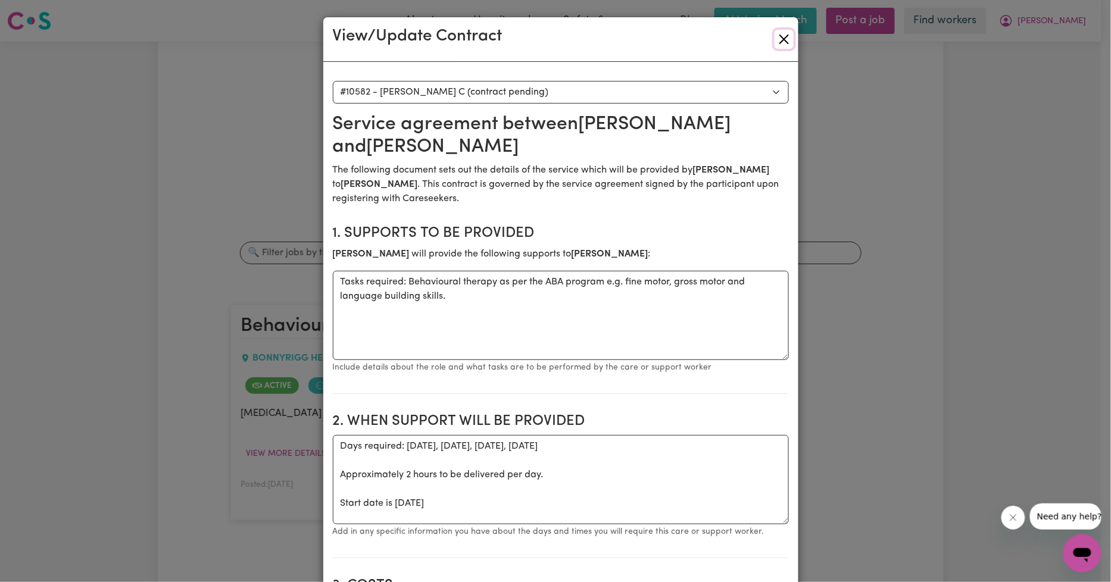
click at [774, 39] on button "Close" at bounding box center [783, 39] width 19 height 19
